Goal: Navigation & Orientation: Find specific page/section

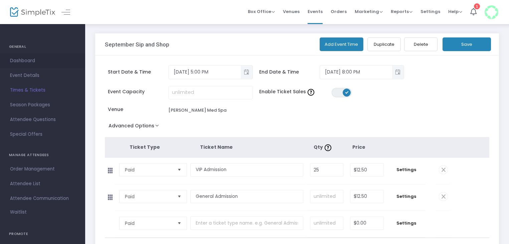
click at [23, 59] on span "Dashboard" at bounding box center [42, 60] width 65 height 9
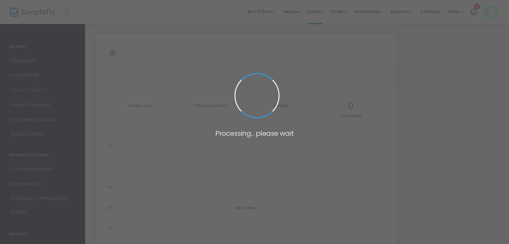
type input "https://www.simpletix.com/e/september-sip-and-shop-tickets-237905"
